Goal: Task Accomplishment & Management: Complete application form

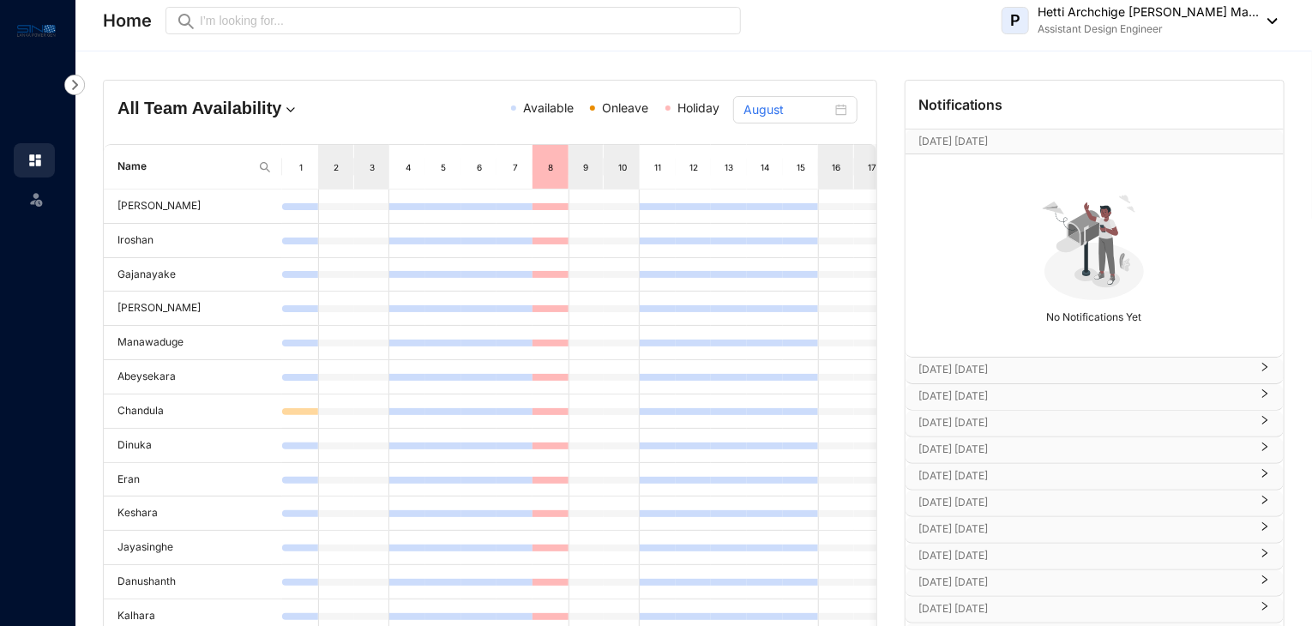
click at [80, 90] on img at bounding box center [74, 85] width 21 height 21
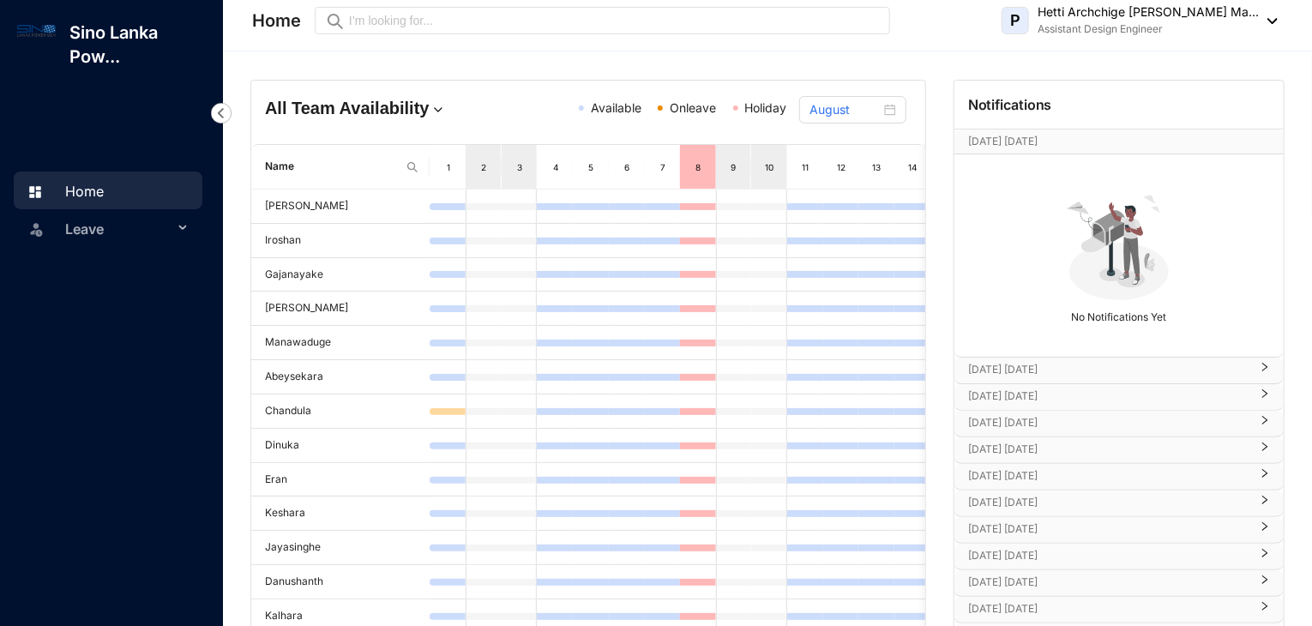
click at [80, 215] on span "Leave" at bounding box center [119, 229] width 108 height 34
click at [123, 276] on link "Leave Requests" at bounding box center [103, 269] width 106 height 15
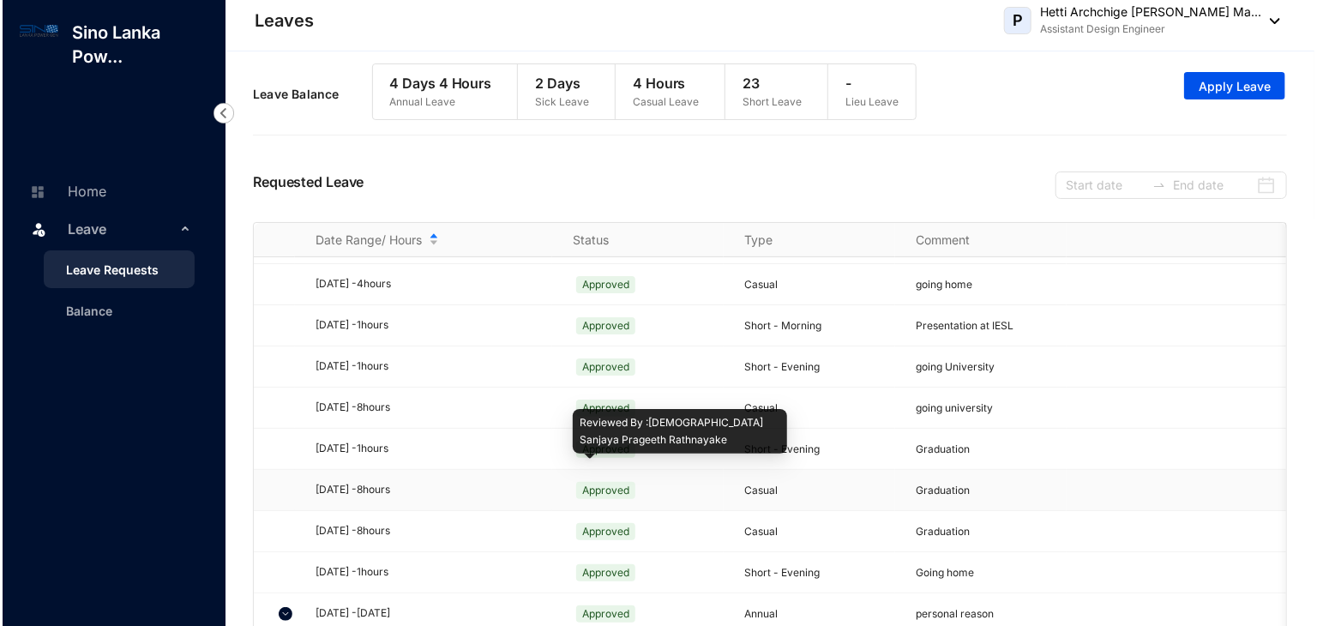
scroll to position [29, 0]
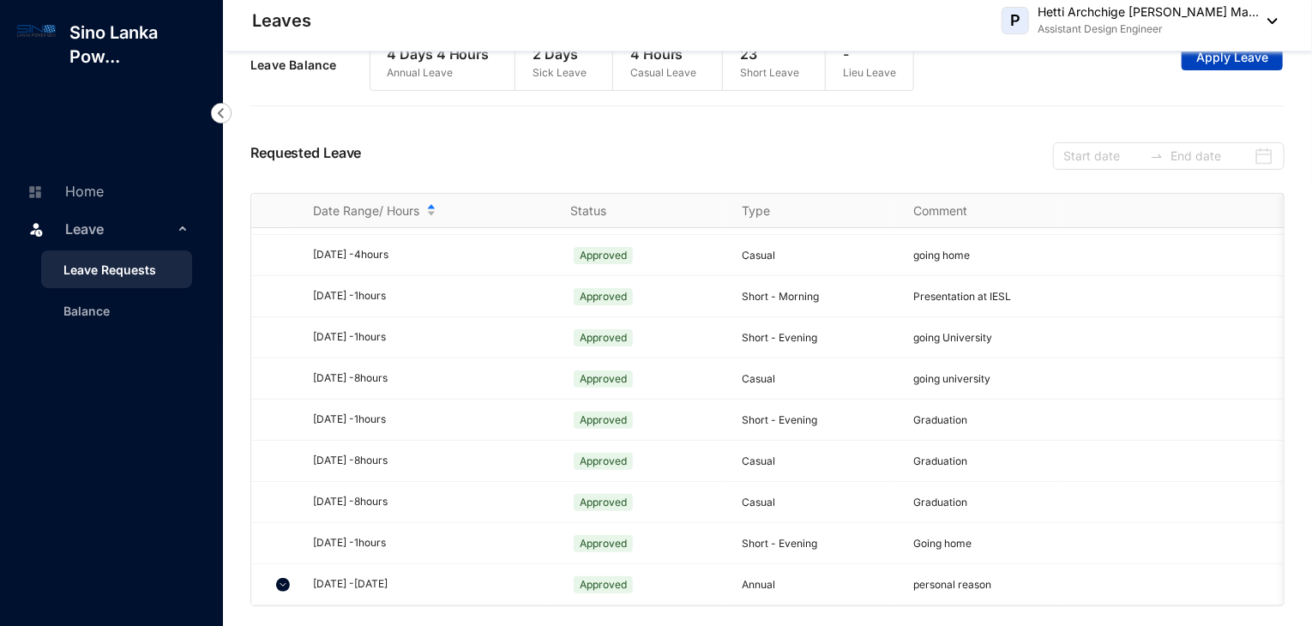
click at [1218, 55] on span "Apply Leave" at bounding box center [1232, 57] width 72 height 17
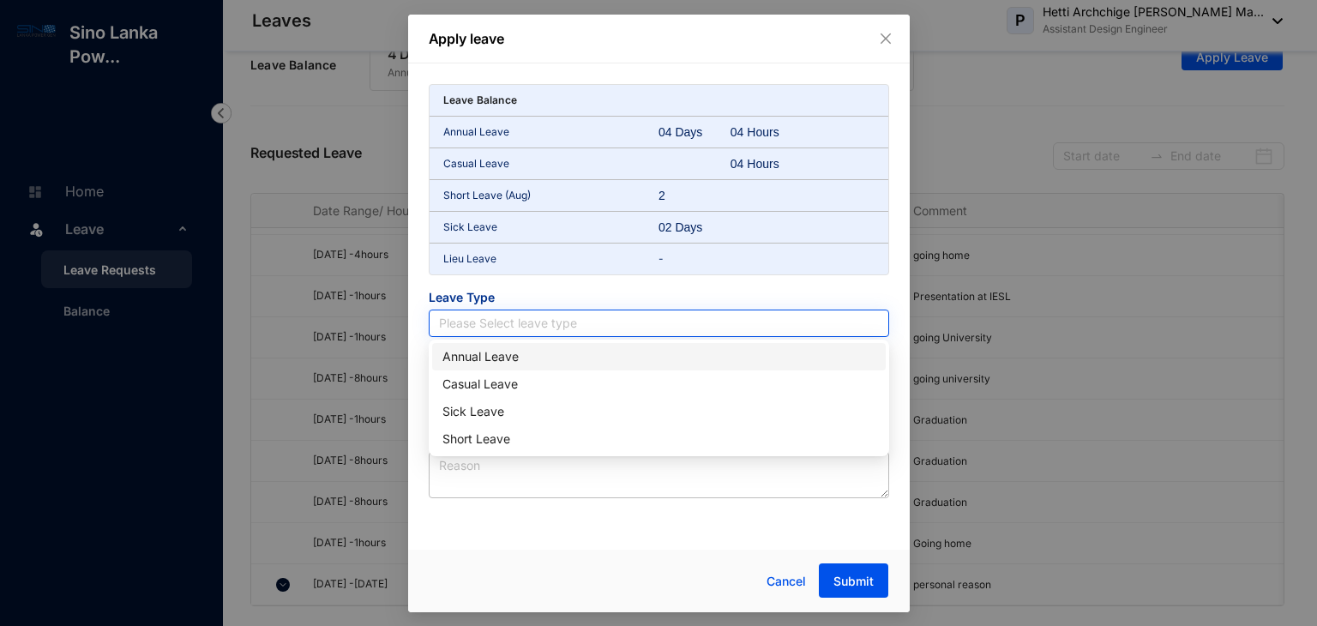
click at [565, 318] on input "search" at bounding box center [659, 323] width 440 height 26
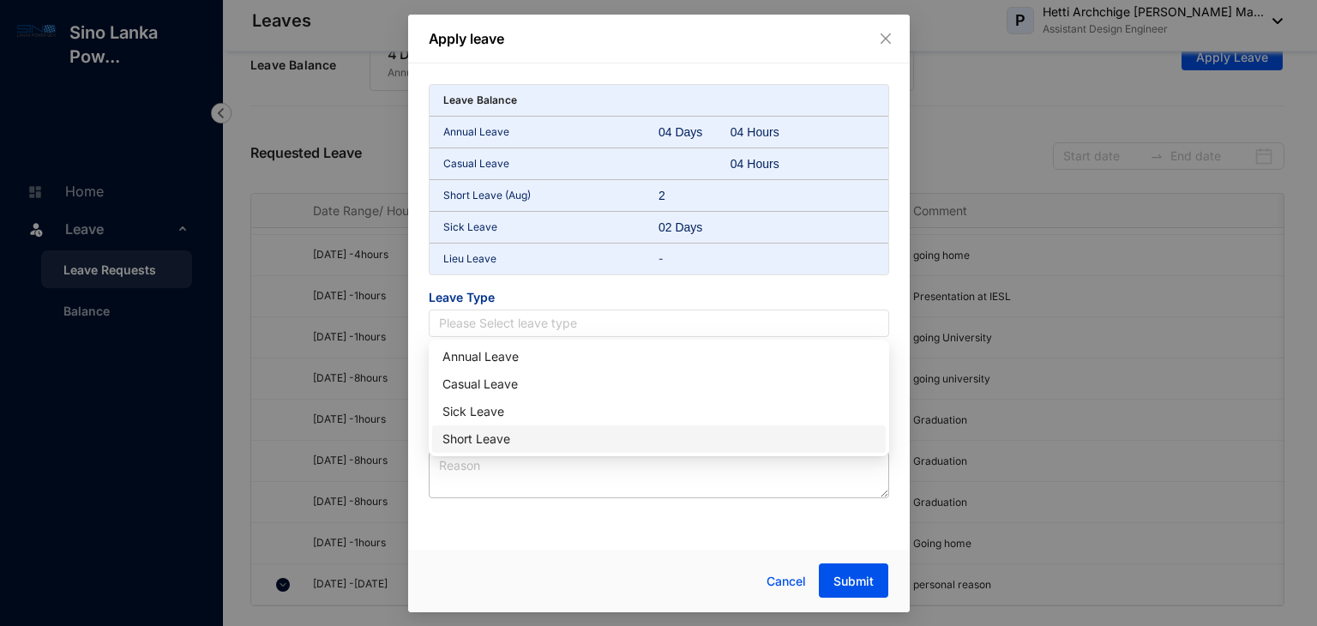
click at [464, 436] on div "Short Leave" at bounding box center [658, 439] width 433 height 19
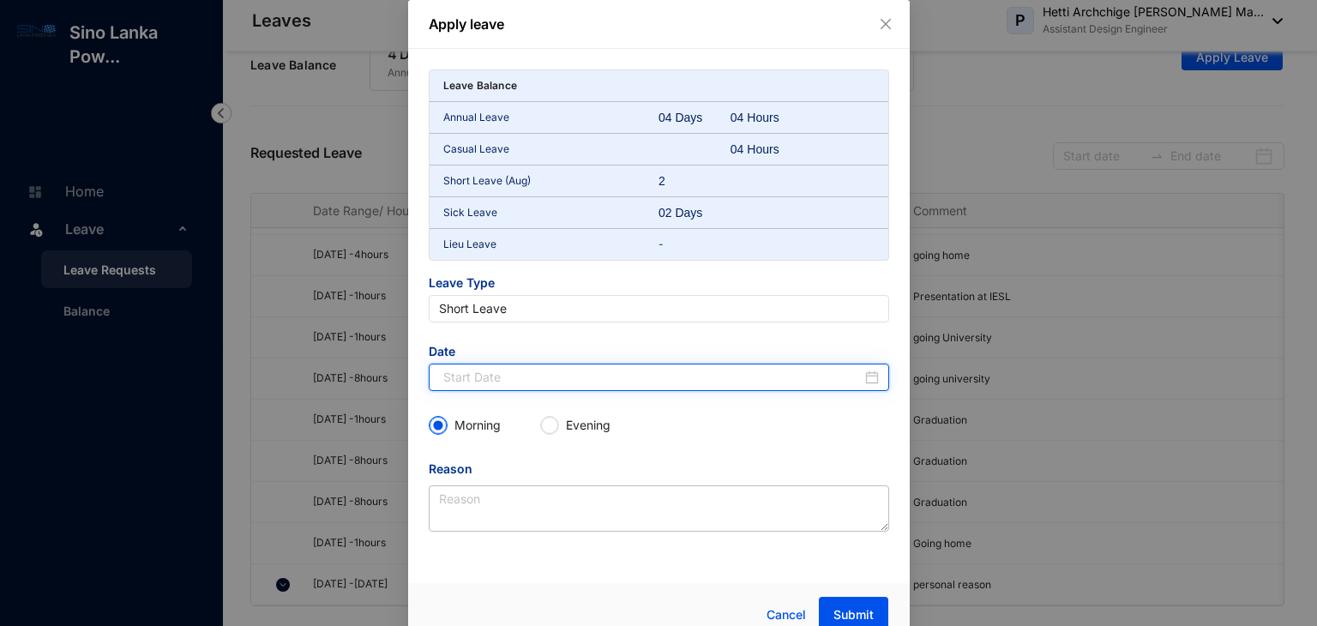
click at [538, 375] on input at bounding box center [652, 377] width 418 height 19
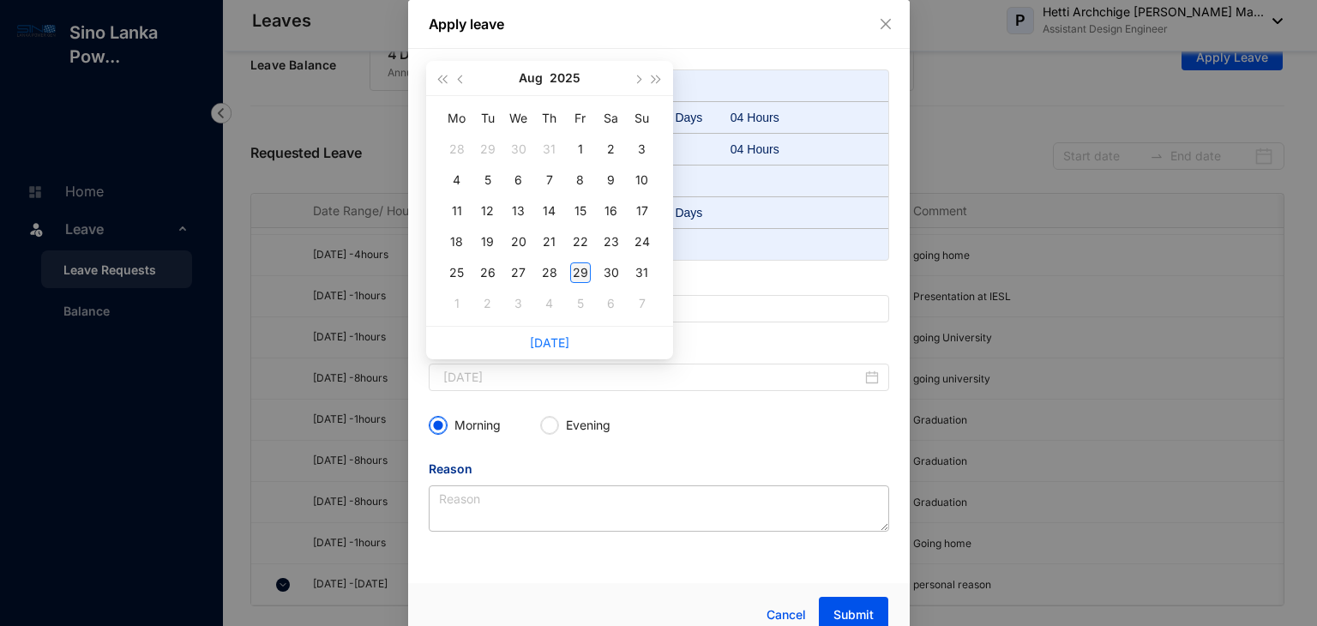
click at [581, 271] on div "29" at bounding box center [580, 272] width 21 height 21
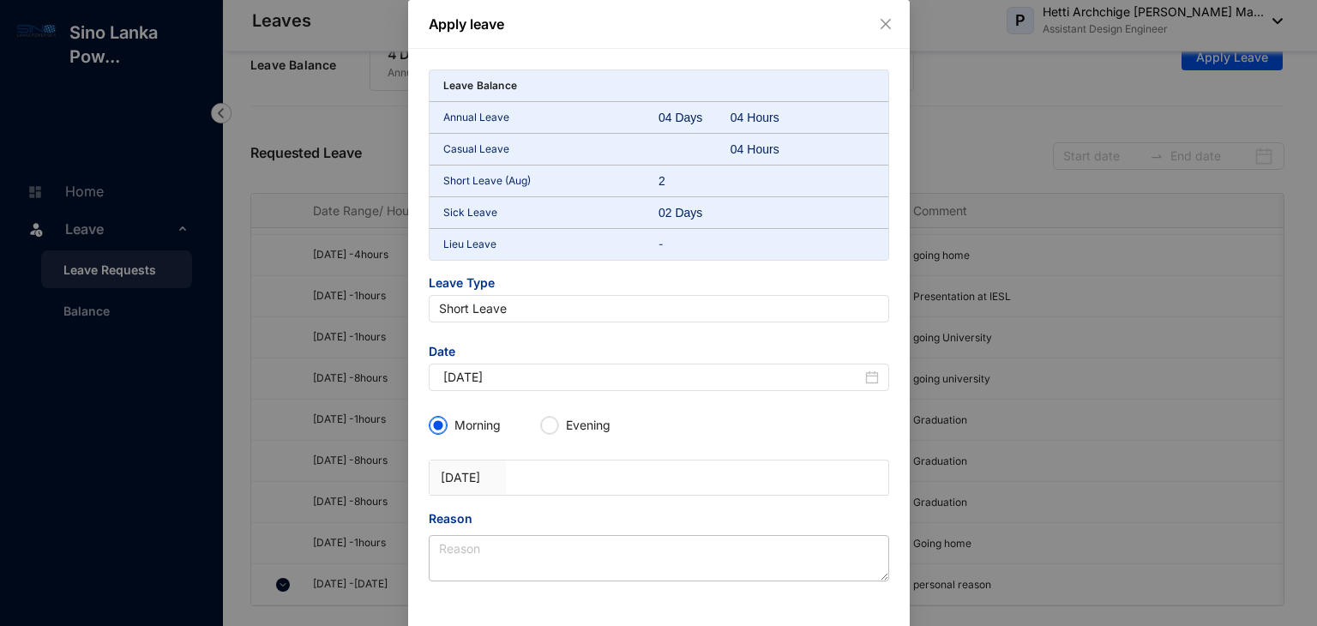
type input "[DATE]"
click at [545, 431] on label "Evening" at bounding box center [591, 425] width 103 height 19
click at [549, 424] on input "Evening" at bounding box center [549, 425] width 17 height 17
radio input "true"
radio input "false"
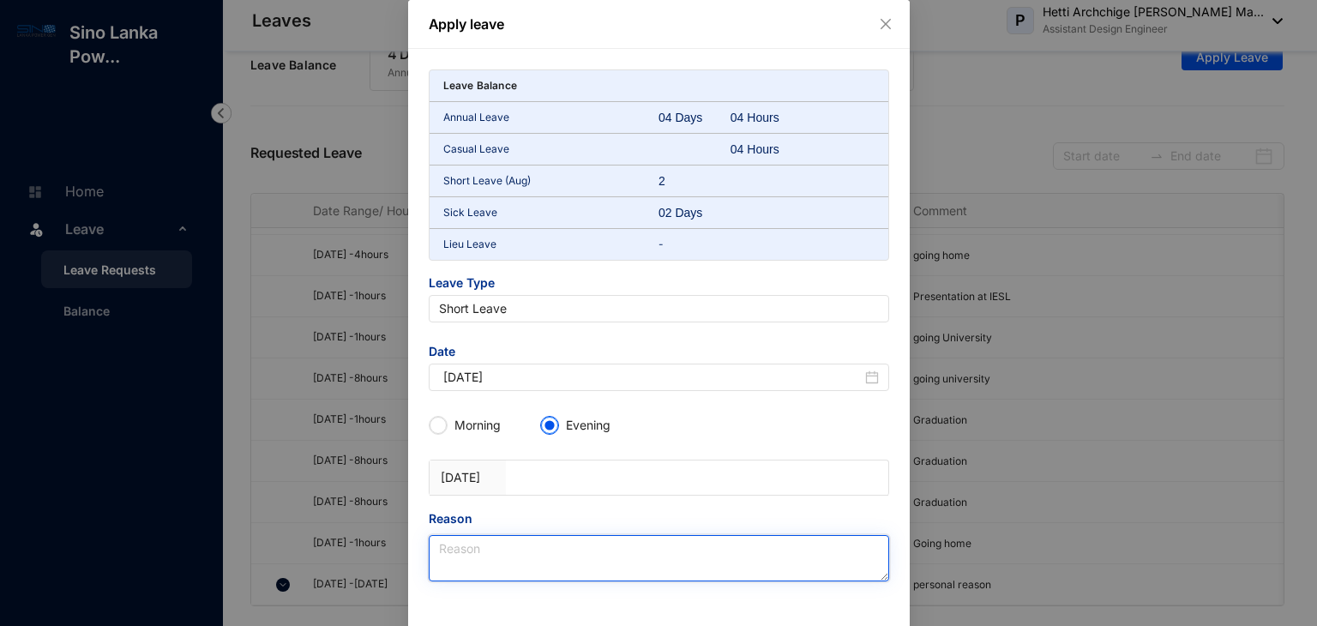
click at [460, 543] on textarea "Reason" at bounding box center [659, 558] width 460 height 46
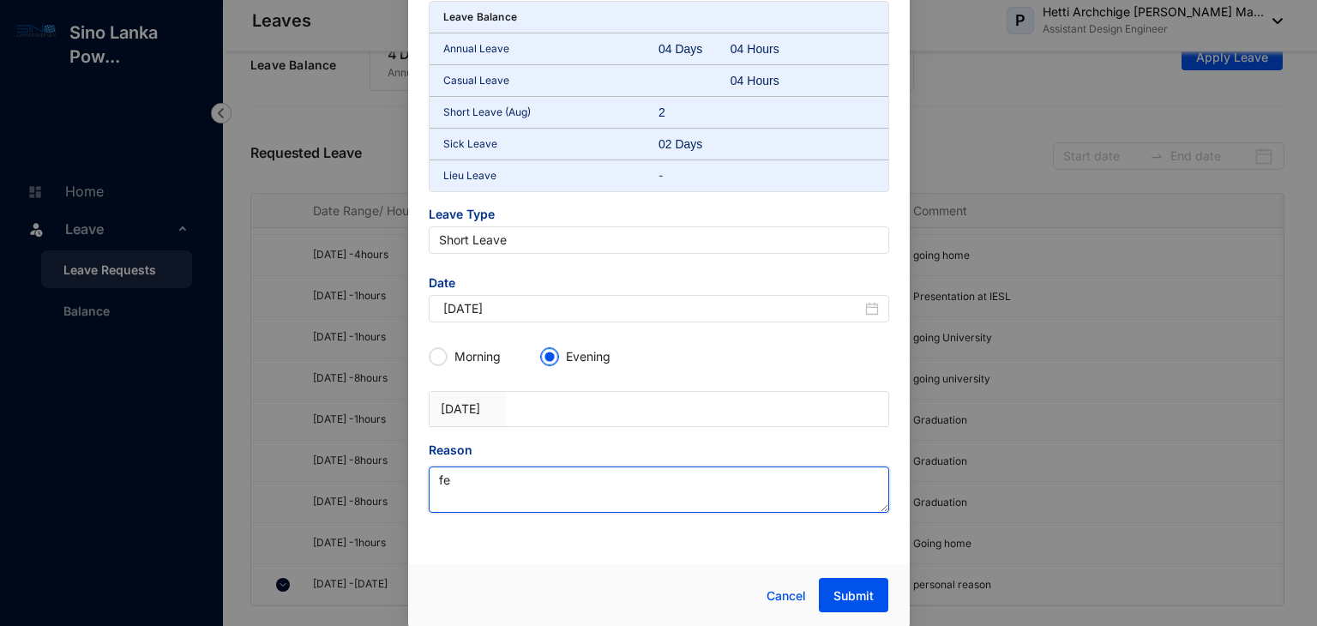
type textarea "f"
type textarea "fever"
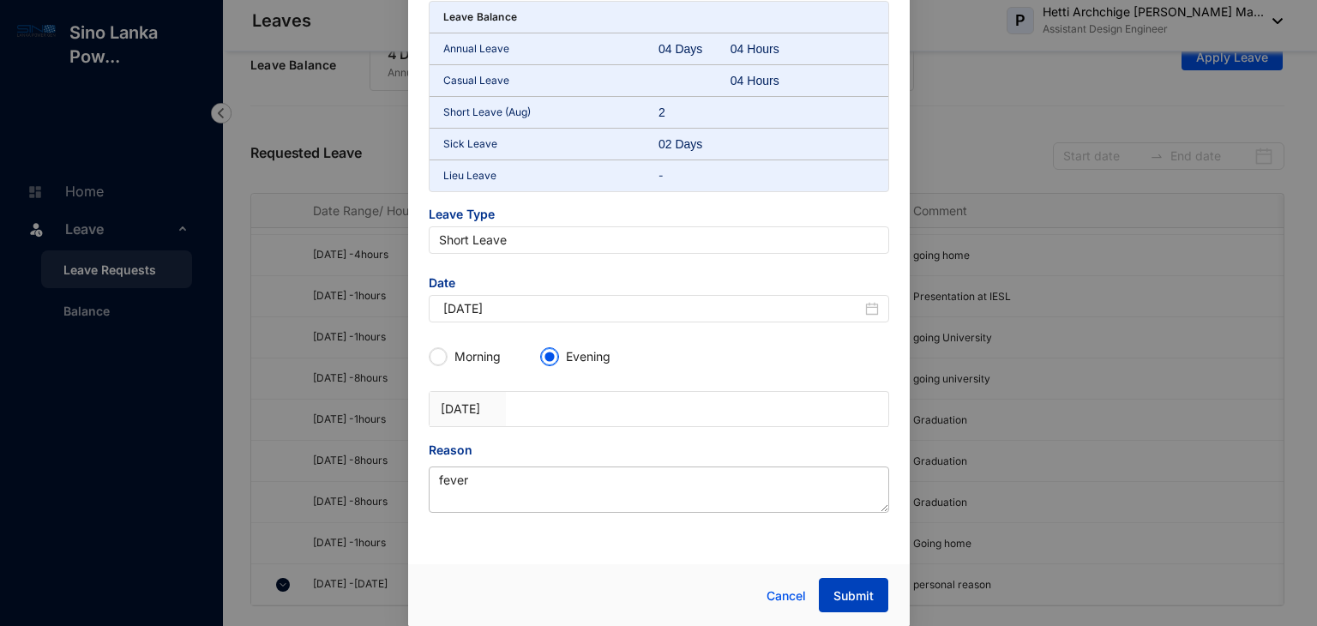
click at [822, 591] on button "Submit" at bounding box center [853, 595] width 69 height 34
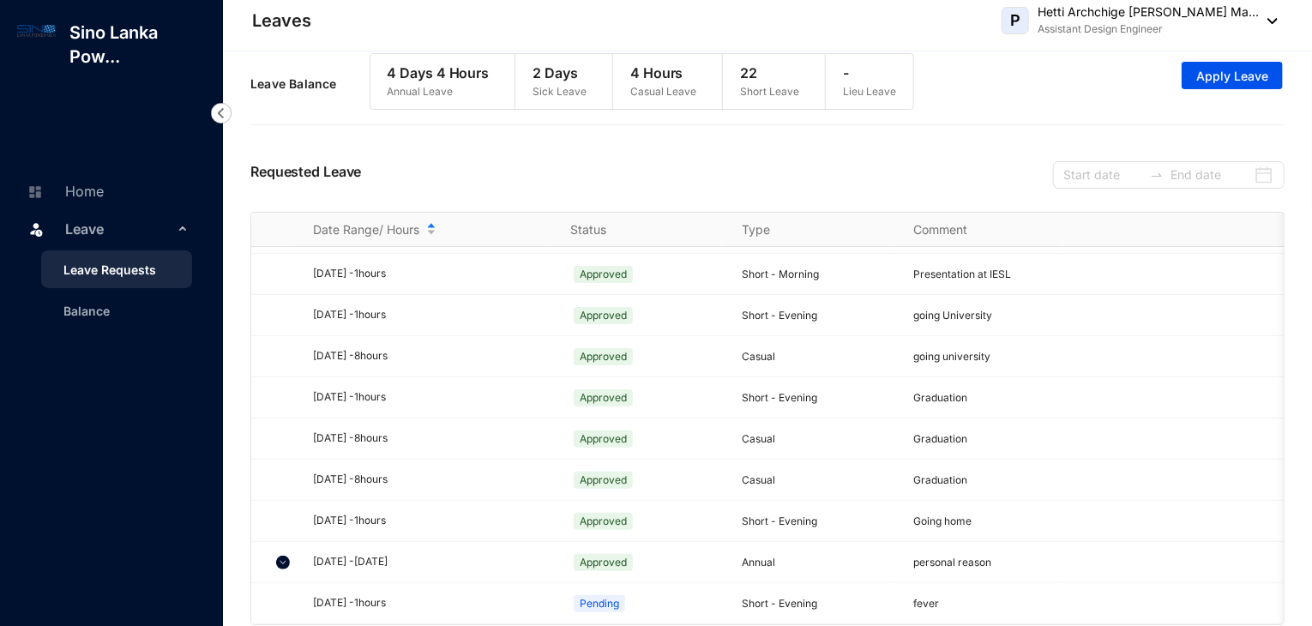
scroll to position [0, 0]
